Goal: Task Accomplishment & Management: Use online tool/utility

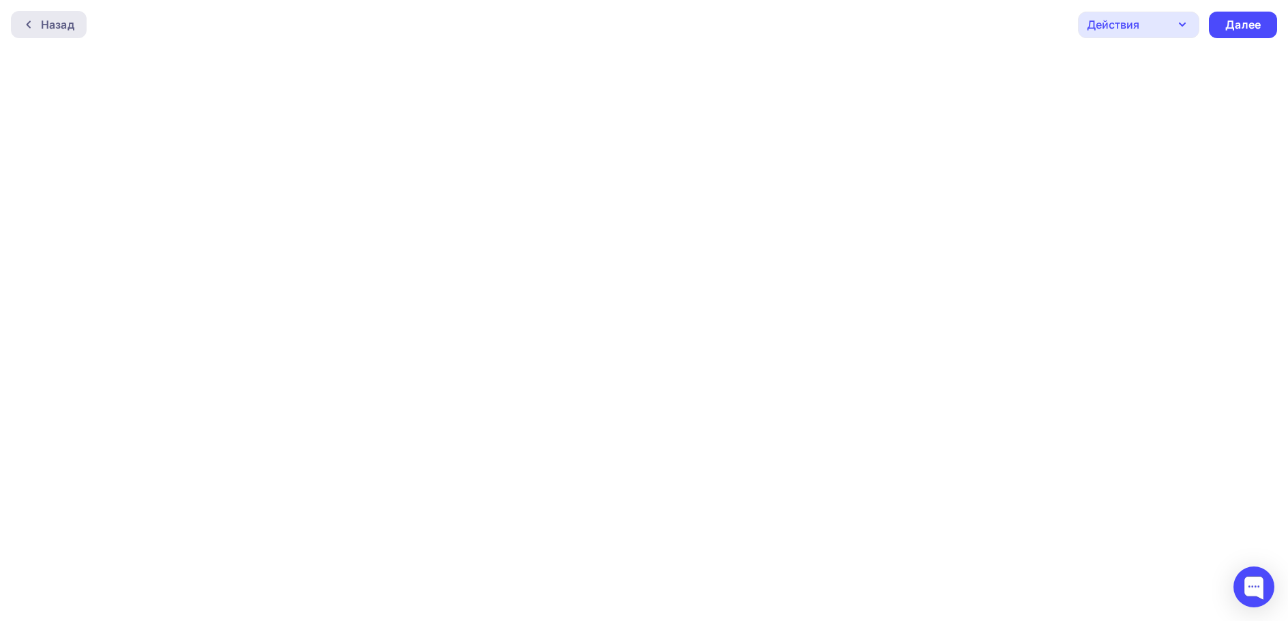
click at [44, 25] on div "Назад" at bounding box center [57, 24] width 33 height 16
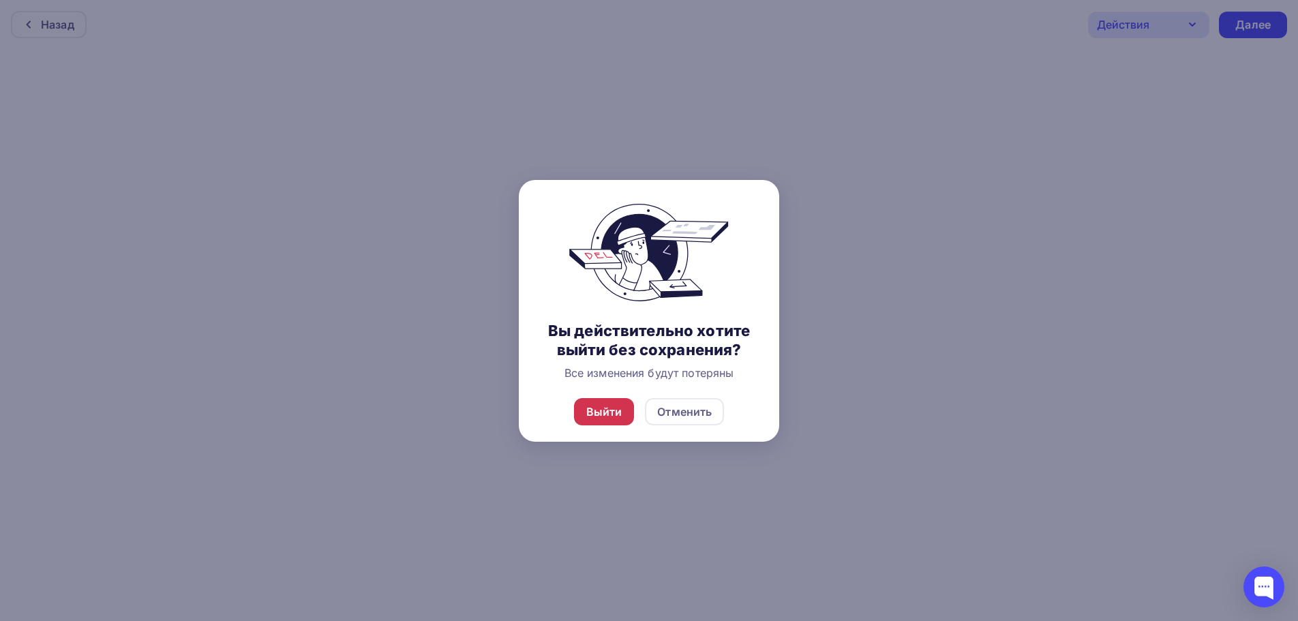
drag, startPoint x: 621, startPoint y: 407, endPoint x: 623, endPoint y: 417, distance: 9.9
click at [623, 417] on div "Выйти" at bounding box center [604, 411] width 61 height 27
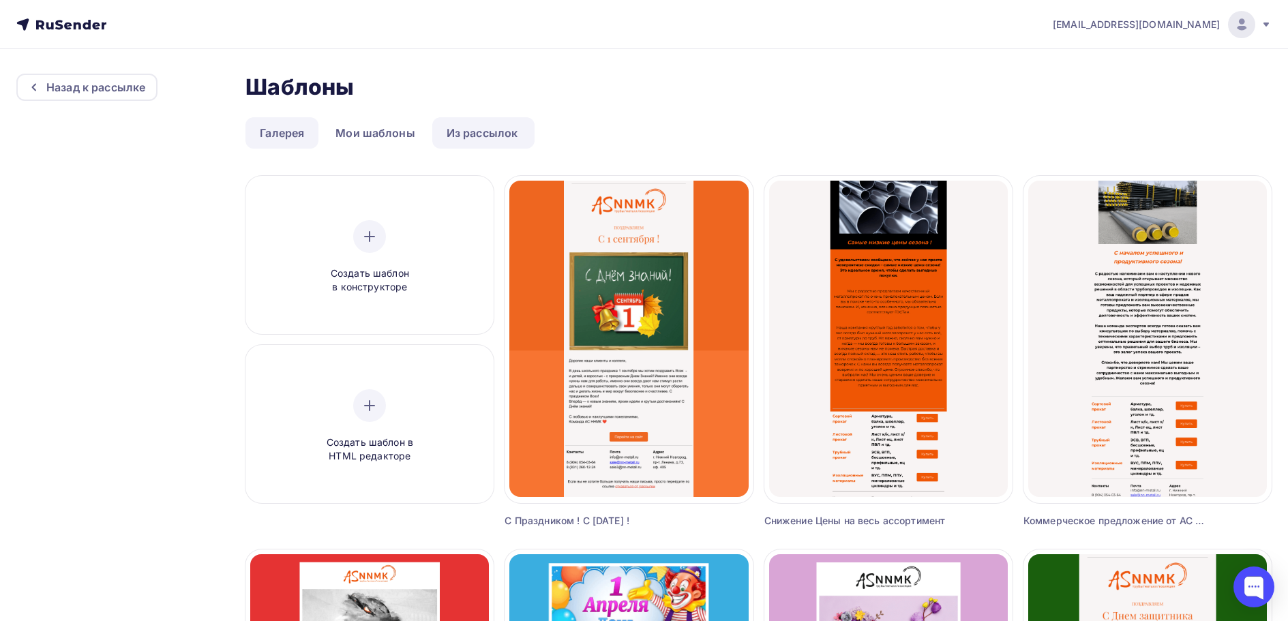
click at [294, 133] on link "Галерея" at bounding box center [281, 132] width 73 height 31
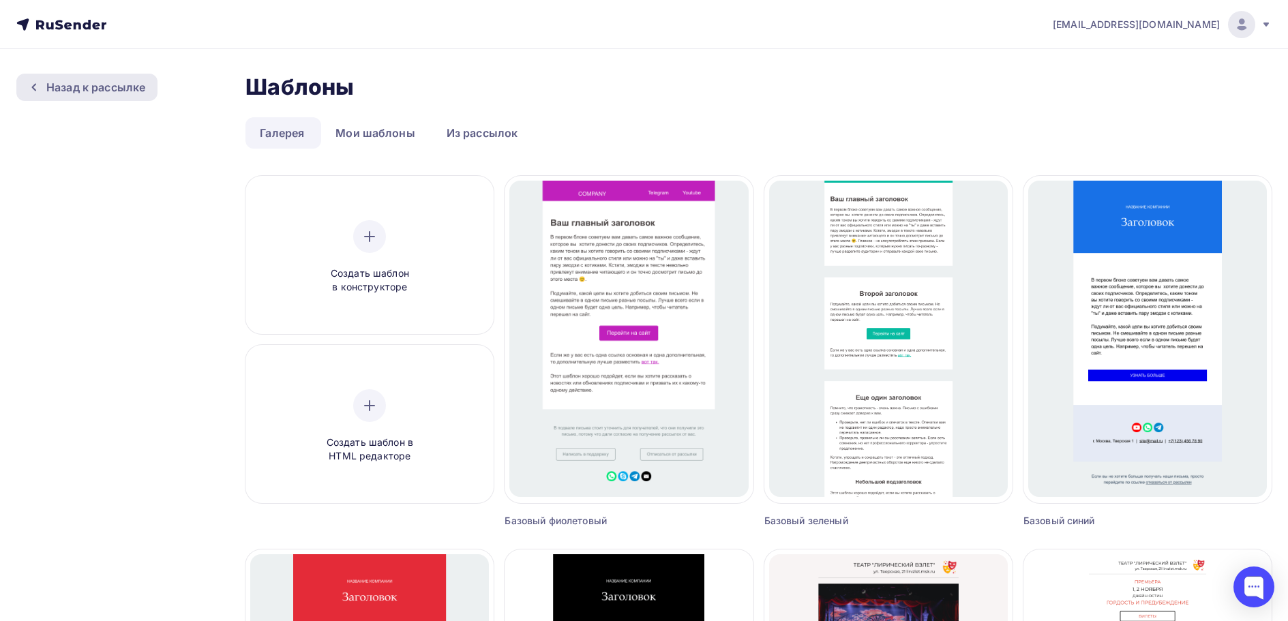
click at [130, 91] on div "Назад к рассылке" at bounding box center [95, 87] width 99 height 16
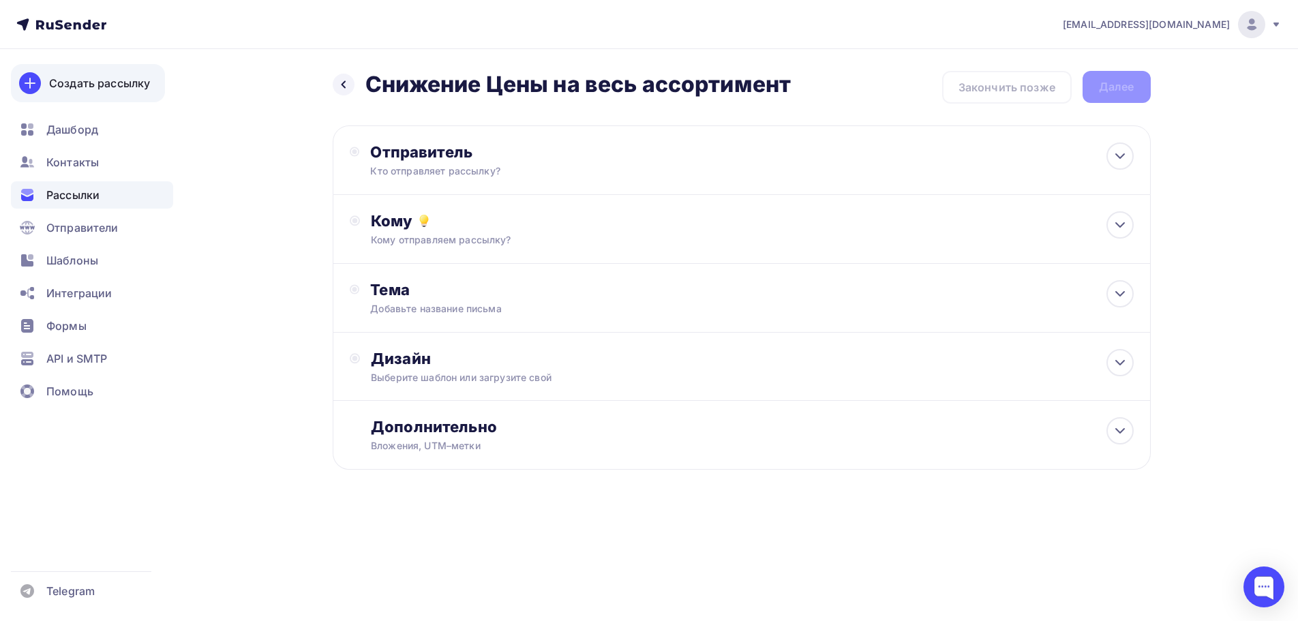
click at [102, 90] on div "Создать рассылку" at bounding box center [99, 83] width 101 height 16
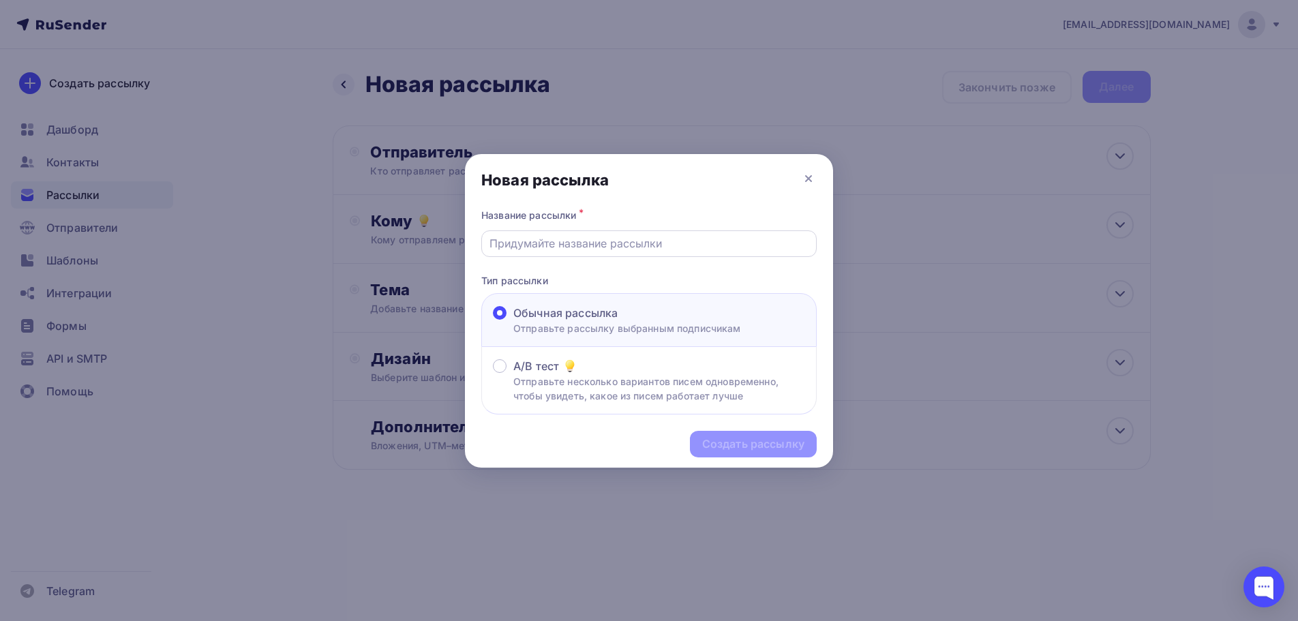
click at [586, 250] on input "text" at bounding box center [650, 243] width 320 height 16
type input "п"
type input "Производство свободно !!!"
click at [731, 442] on div "Создать рассылку" at bounding box center [753, 444] width 102 height 16
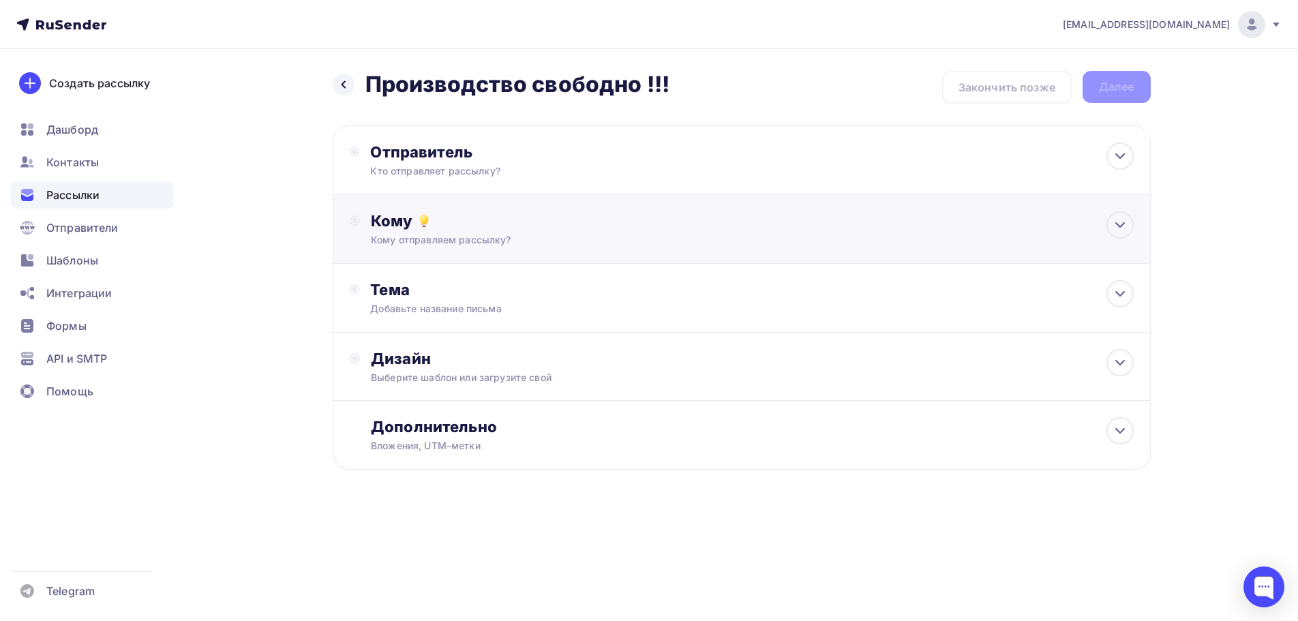
click at [542, 234] on div "Кому отправляем рассылку?" at bounding box center [714, 240] width 687 height 14
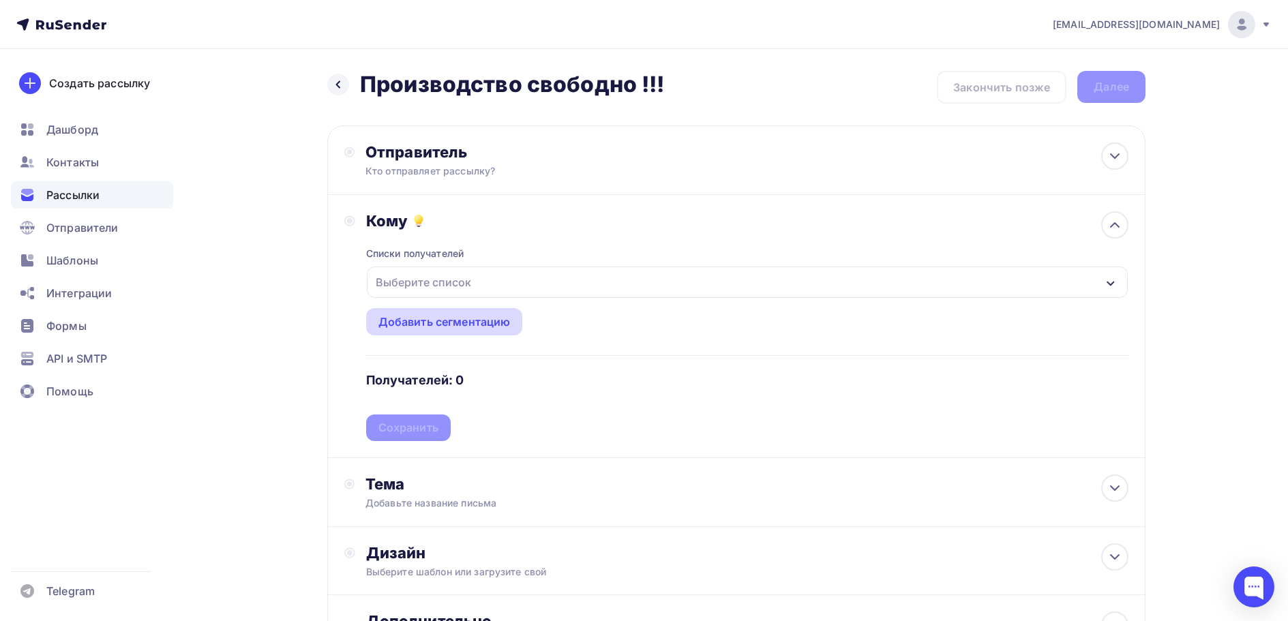
click at [447, 324] on div "Добавить сегментацию" at bounding box center [444, 322] width 132 height 16
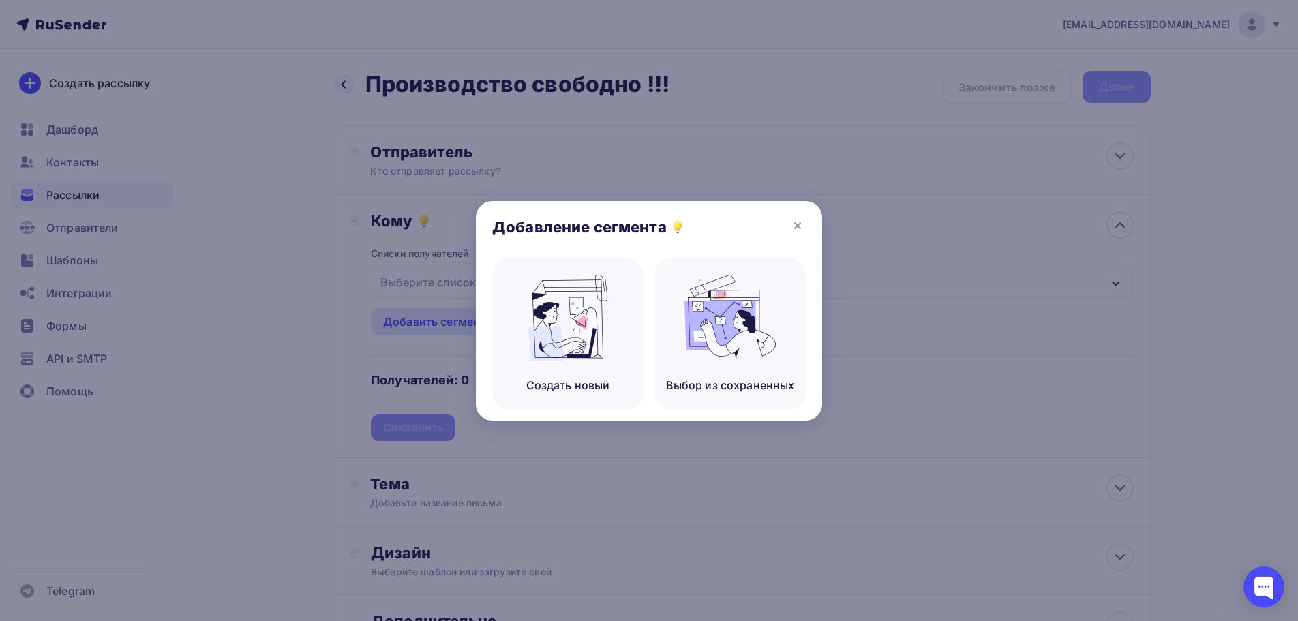
drag, startPoint x: 799, startPoint y: 224, endPoint x: 749, endPoint y: 228, distance: 50.6
click at [799, 224] on icon at bounding box center [798, 226] width 16 height 16
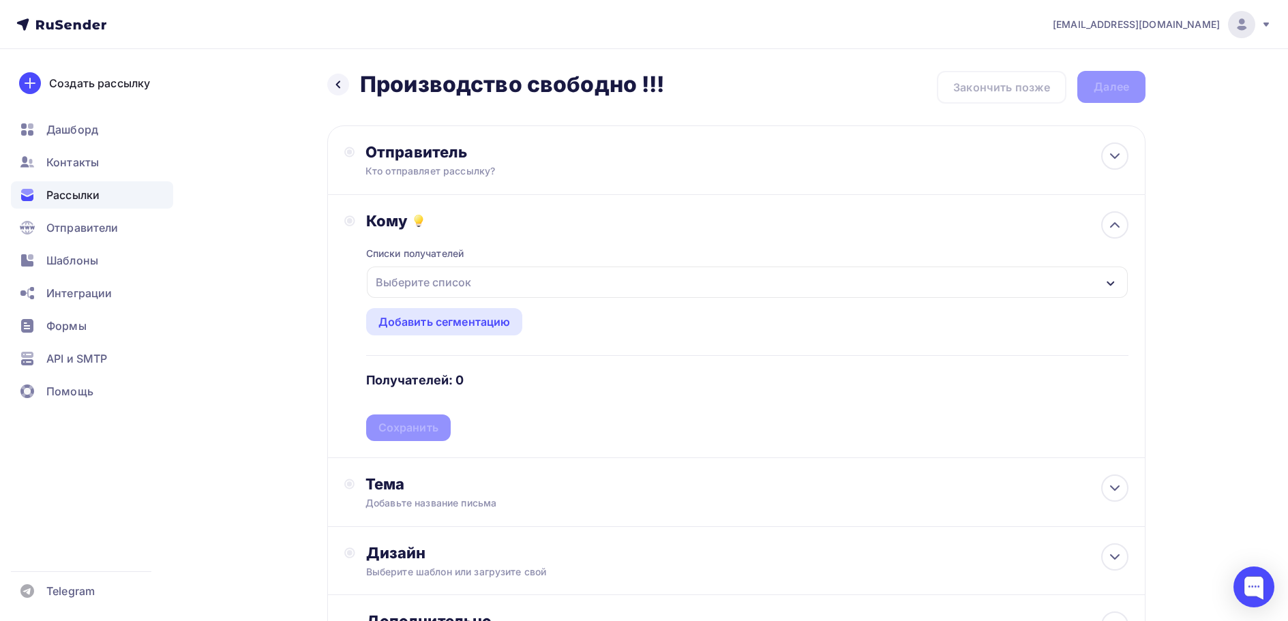
click at [505, 283] on div "Выберите список" at bounding box center [747, 282] width 761 height 31
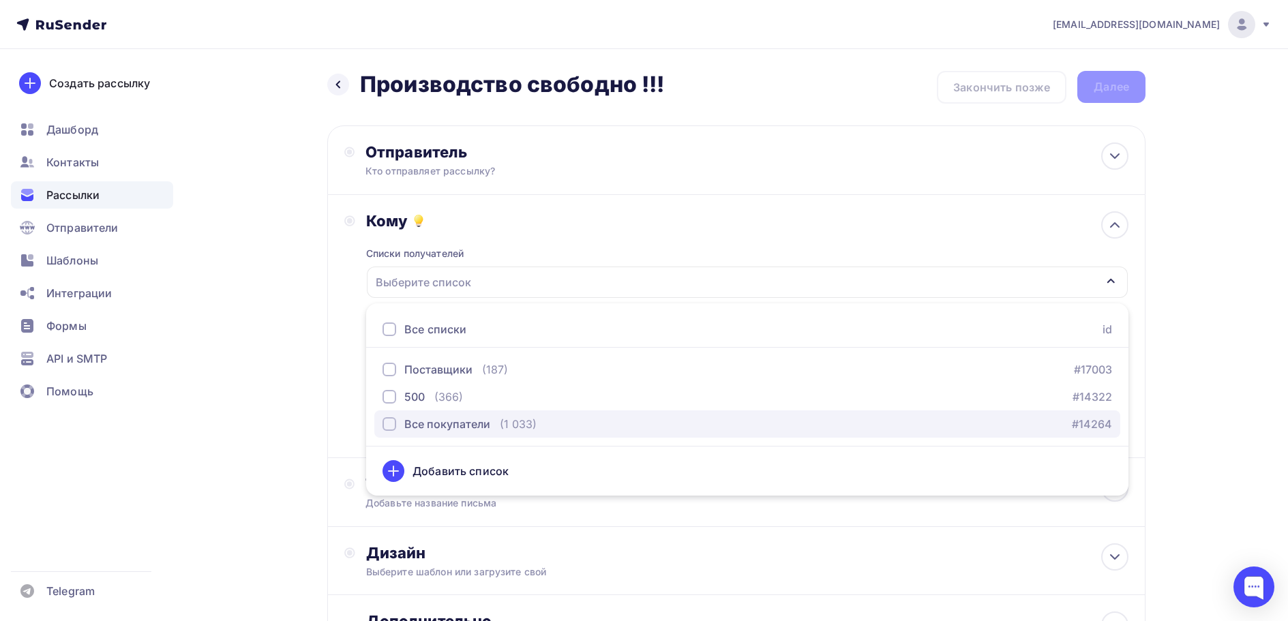
click at [421, 423] on div "Все покупатели" at bounding box center [447, 424] width 86 height 16
click at [1179, 369] on div "Назад Производство свободно !!! Производство свободно !!! Закончить позже Далее…" at bounding box center [644, 400] width 1118 height 703
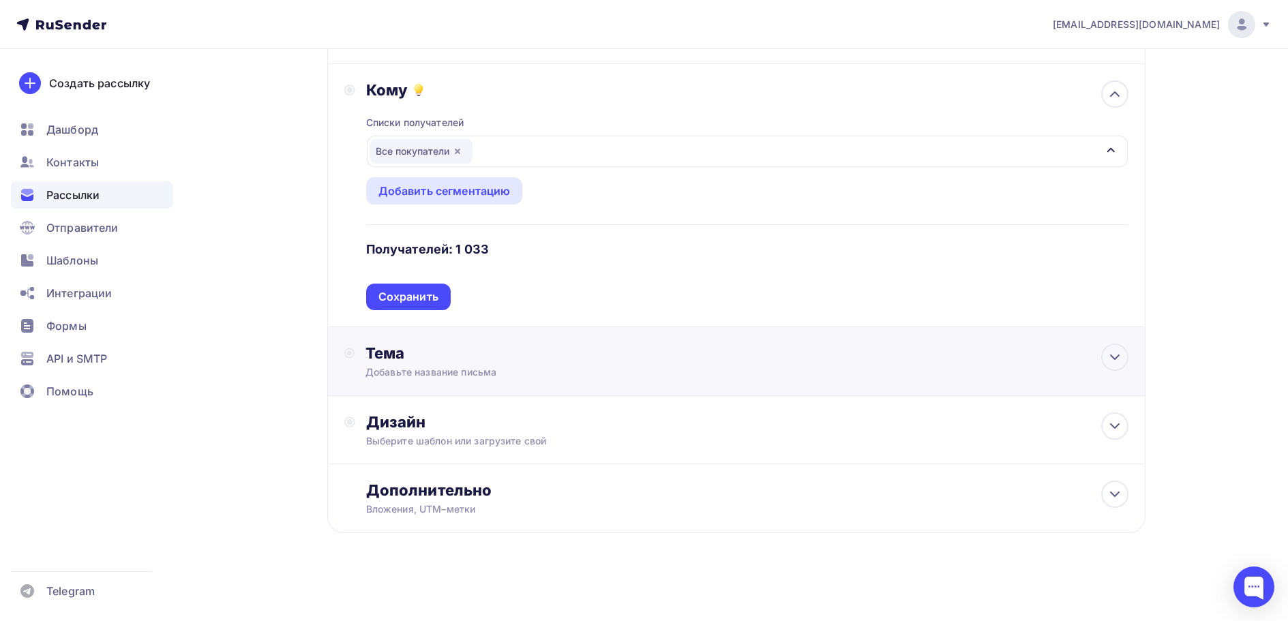
click at [463, 366] on div "Добавьте название письма" at bounding box center [487, 373] width 243 height 14
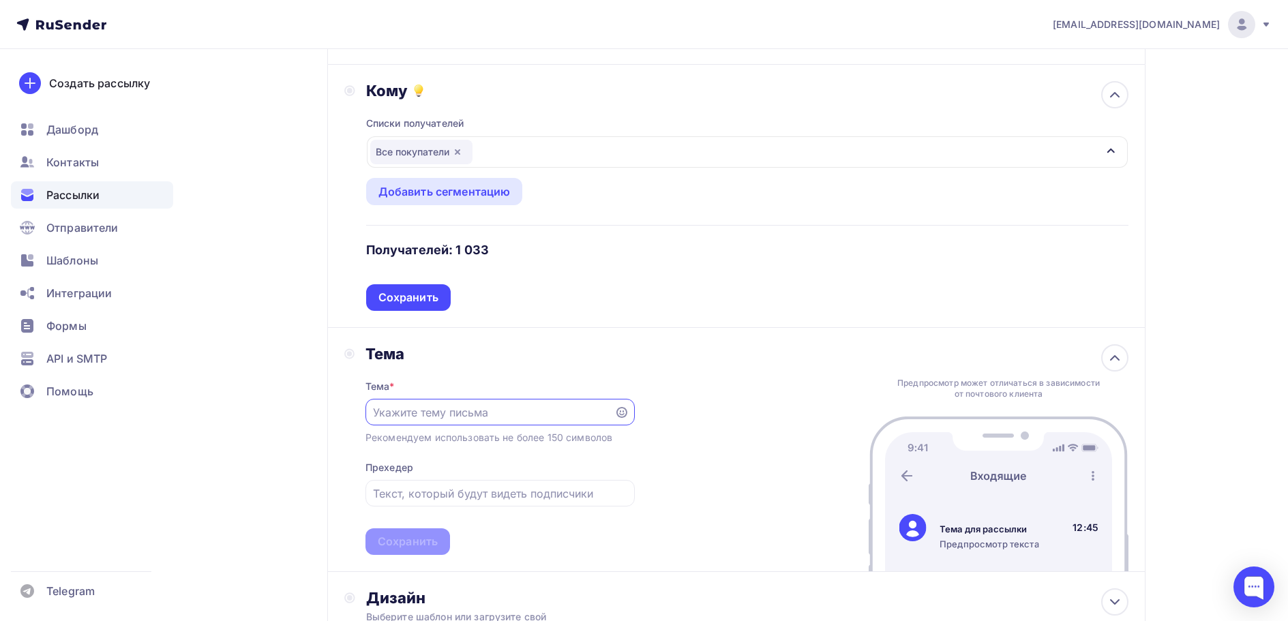
click at [445, 417] on input "text" at bounding box center [489, 412] width 233 height 16
type input "с"
click at [524, 411] on input "Свободное производство и коороткие сроки" at bounding box center [489, 412] width 233 height 16
click at [532, 415] on input "Свободное производство и коороткие сроки" at bounding box center [489, 412] width 233 height 16
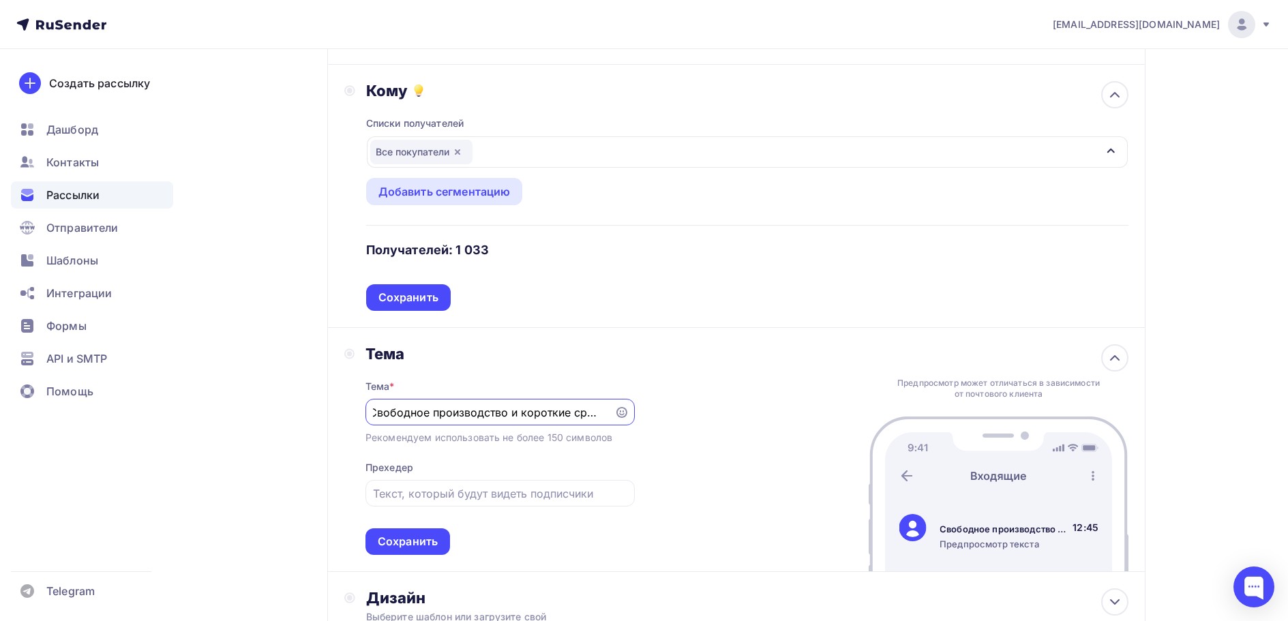
scroll to position [0, 5]
type input "Свободное производство и короткие сроки"
click at [608, 411] on div "Свободное производство и короткие сроки" at bounding box center [500, 412] width 269 height 27
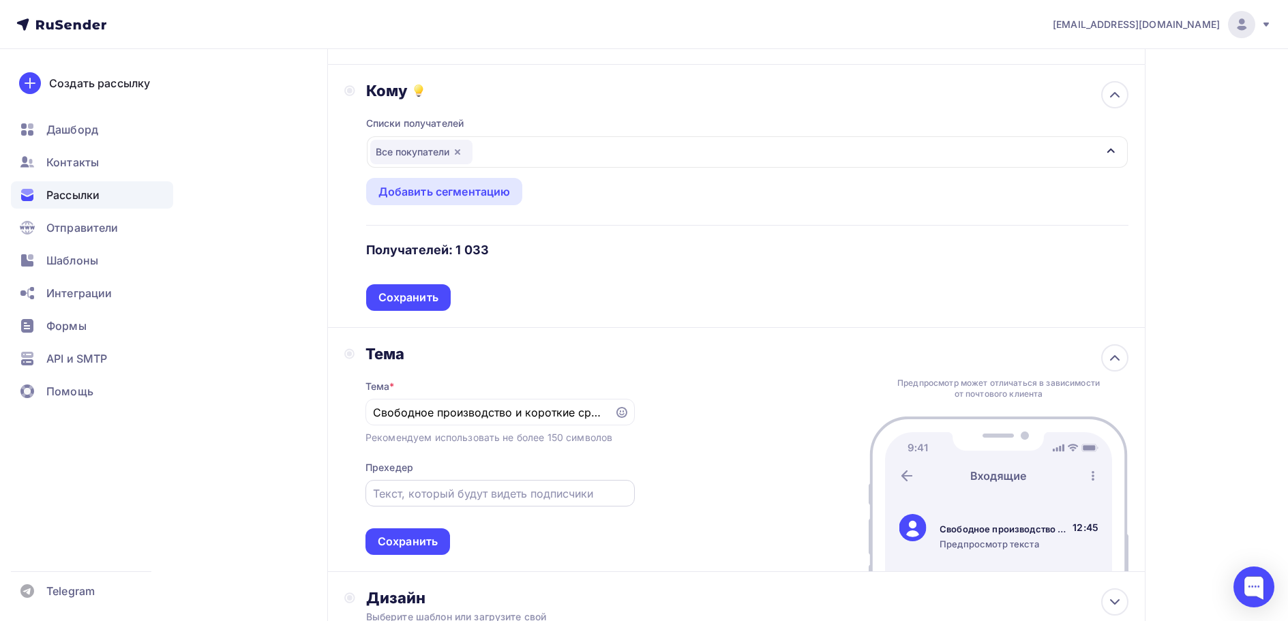
click at [438, 495] on input "text" at bounding box center [500, 494] width 254 height 16
click at [417, 539] on div "Сохранить" at bounding box center [408, 542] width 60 height 16
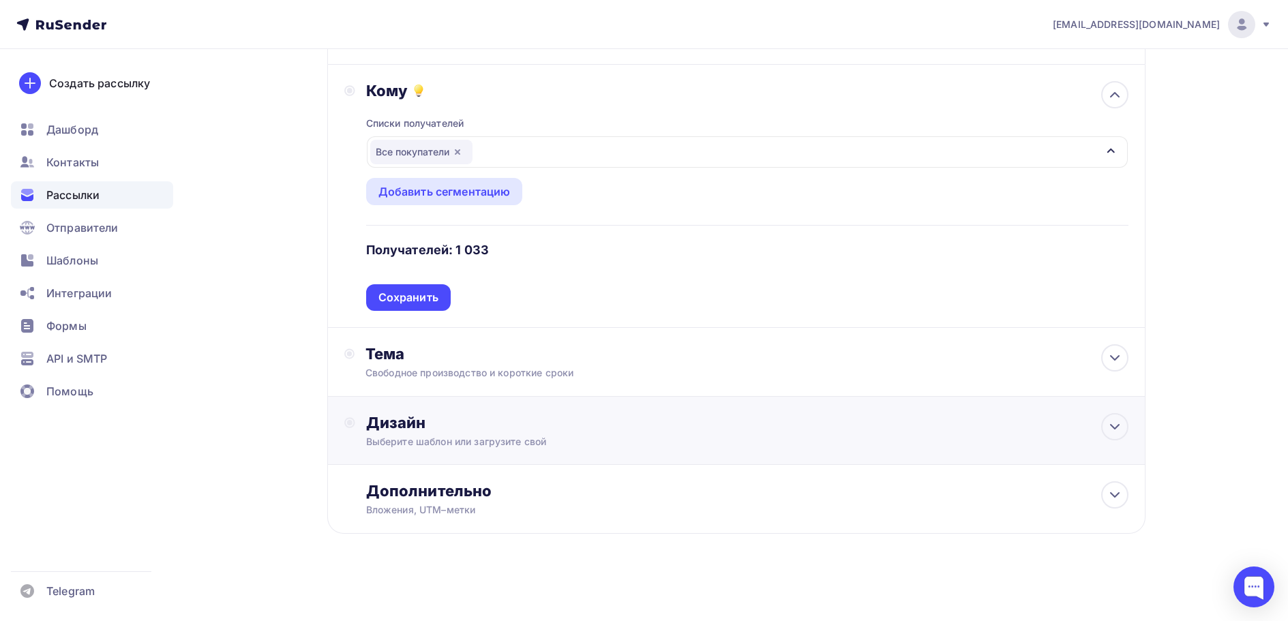
click at [405, 423] on div "Дизайн" at bounding box center [747, 422] width 762 height 19
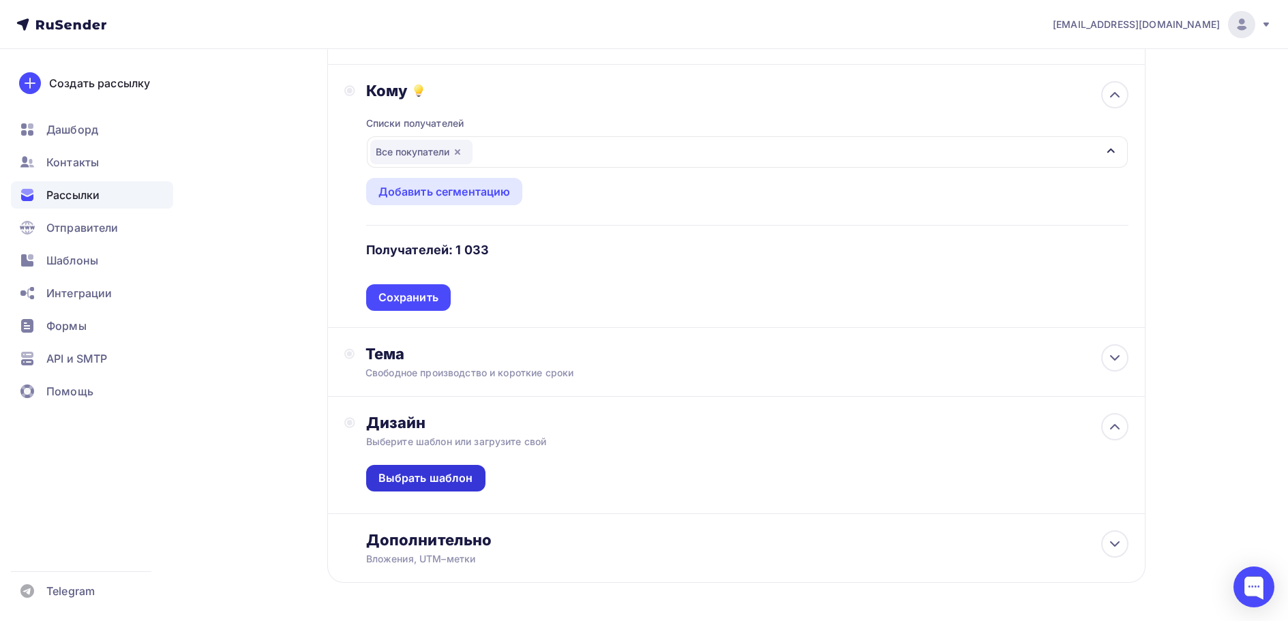
click at [432, 480] on div "Выбрать шаблон" at bounding box center [425, 479] width 95 height 16
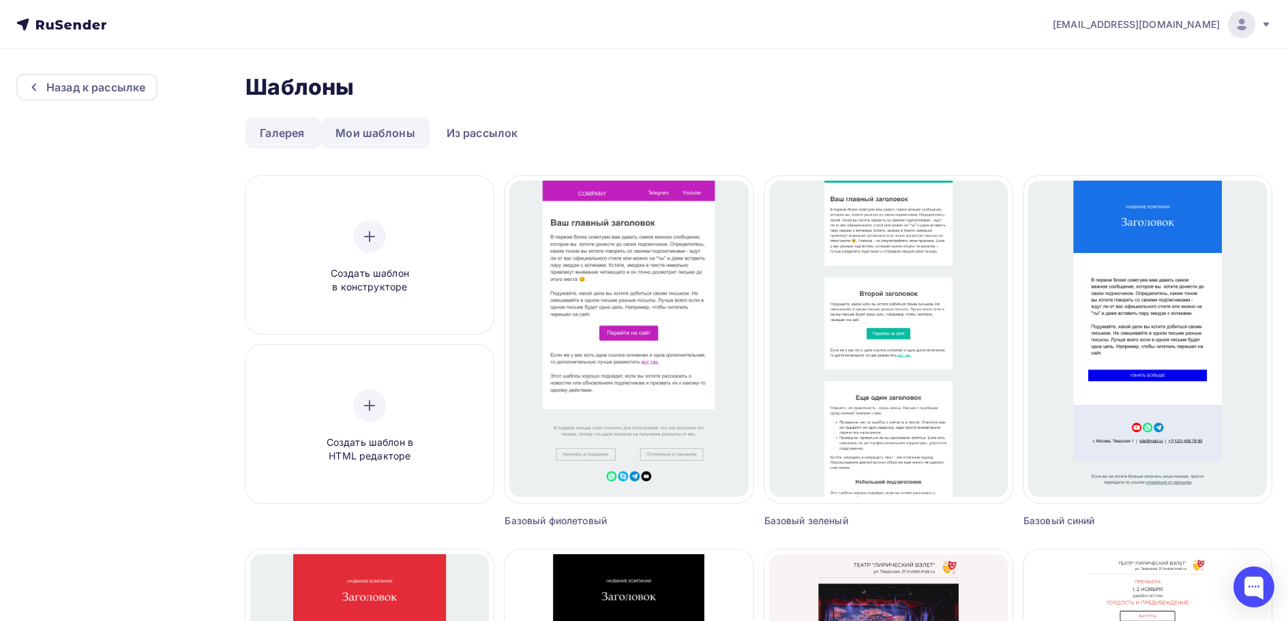
click at [370, 133] on link "Мои шаблоны" at bounding box center [375, 132] width 108 height 31
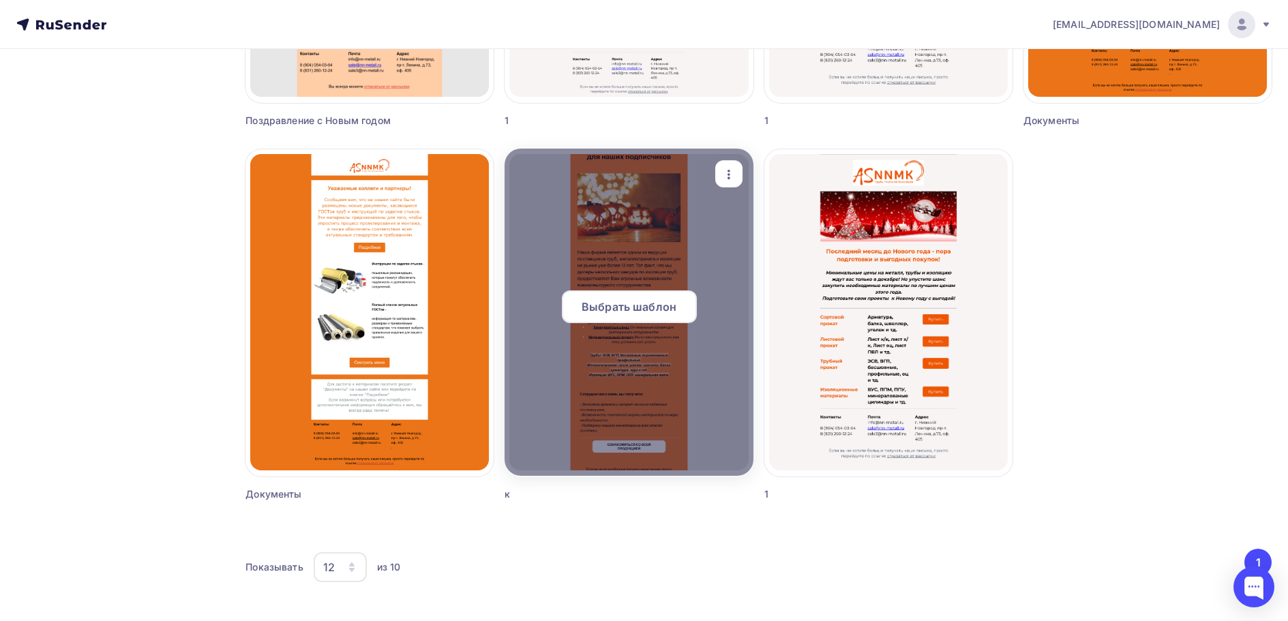
scroll to position [777, 0]
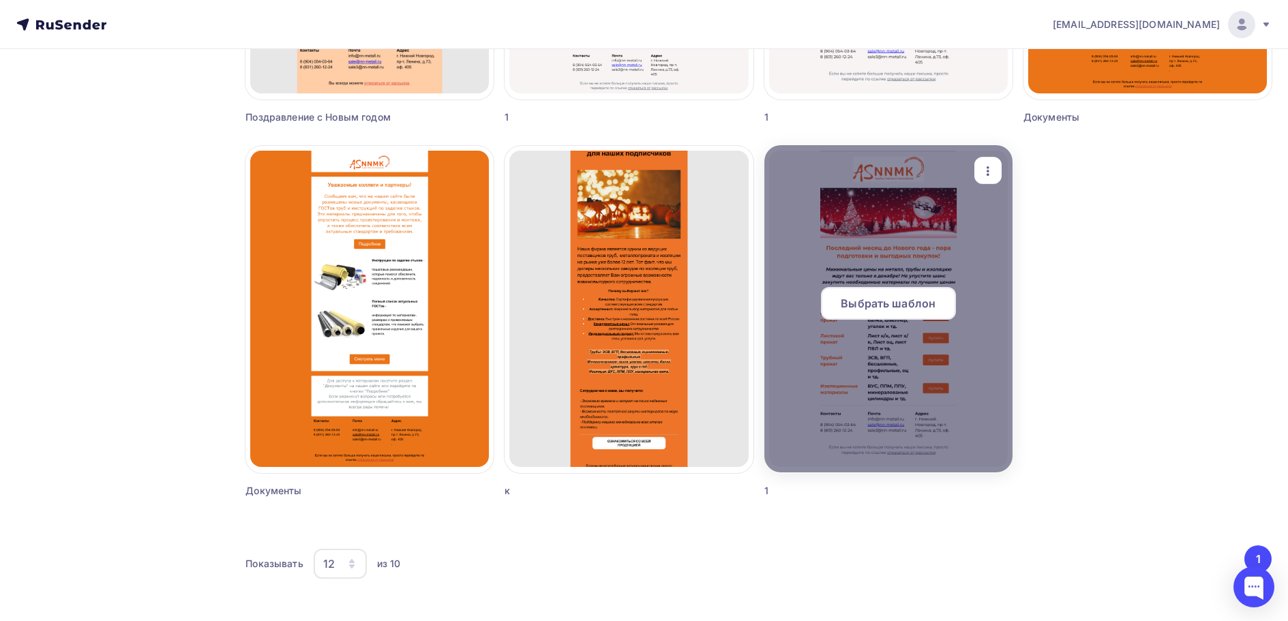
click at [883, 299] on span "Выбрать шаблон" at bounding box center [888, 303] width 95 height 16
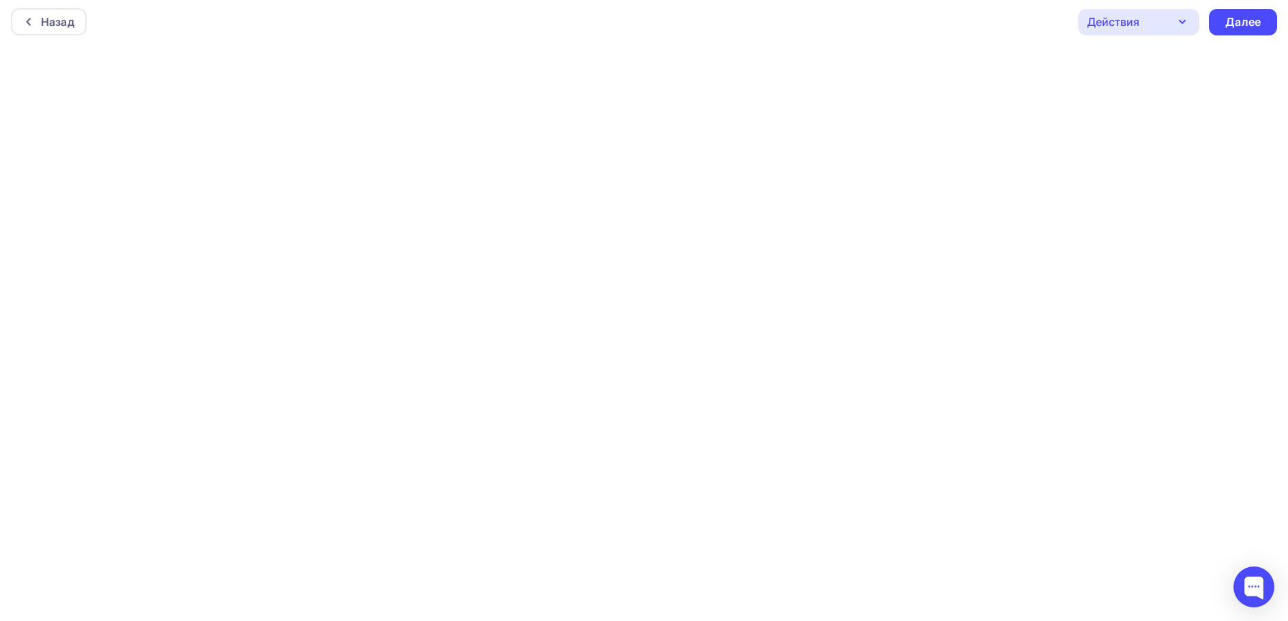
scroll to position [3, 0]
